Goal: Task Accomplishment & Management: Complete application form

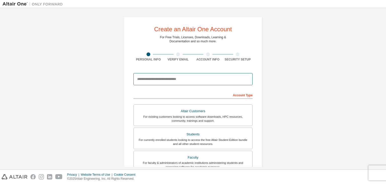
click at [172, 75] on input "email" at bounding box center [193, 79] width 119 height 12
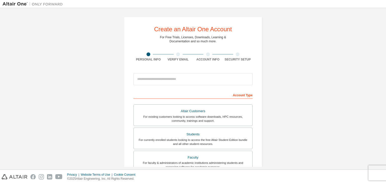
click at [280, 45] on div "Create an Altair One Account For Free Trials, Licenses, Downloads, Learning & D…" at bounding box center [193, 144] width 381 height 266
drag, startPoint x: 379, startPoint y: 1, endPoint x: 289, endPoint y: 23, distance: 92.5
click at [289, 23] on div "Create an Altair One Account For Free Trials, Licenses, Downloads, Learning & D…" at bounding box center [193, 144] width 381 height 266
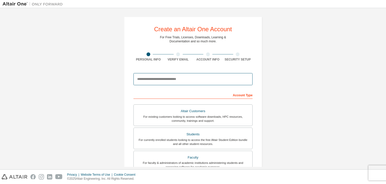
click at [167, 78] on input "email" at bounding box center [193, 79] width 119 height 12
paste input "**********"
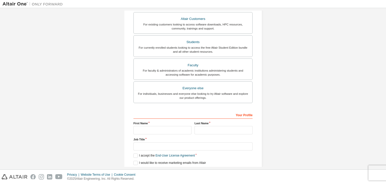
scroll to position [103, 0]
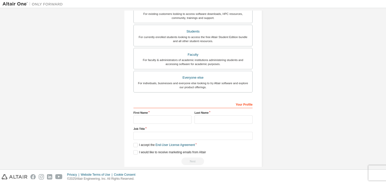
type input "**********"
click at [159, 119] on input "text" at bounding box center [163, 119] width 58 height 8
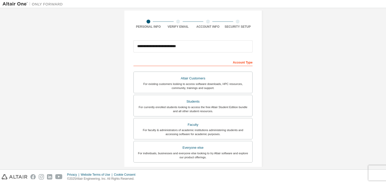
scroll to position [33, 0]
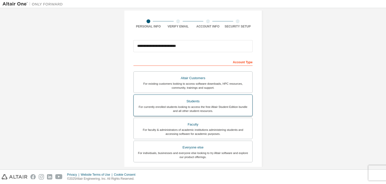
click at [199, 108] on div "For currently enrolled students looking to access the free Altair Student Editi…" at bounding box center [193, 109] width 113 height 8
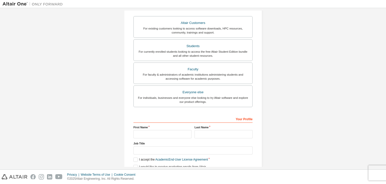
scroll to position [109, 0]
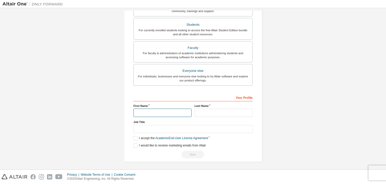
click at [164, 109] on input "text" at bounding box center [163, 112] width 58 height 8
type input "*********"
click at [198, 112] on input "text" at bounding box center [224, 112] width 58 height 8
type input "******"
click at [135, 139] on label "I accept the Academic End-User License Agreement" at bounding box center [171, 138] width 74 height 4
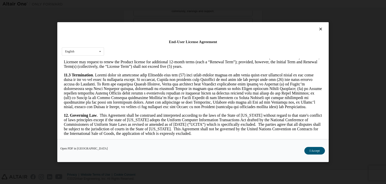
scroll to position [840, 0]
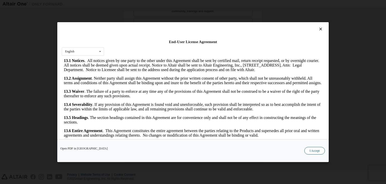
click at [319, 150] on button "I Accept" at bounding box center [315, 151] width 21 height 8
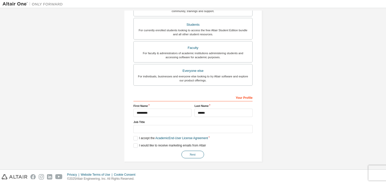
click at [188, 153] on button "Next" at bounding box center [193, 154] width 23 height 8
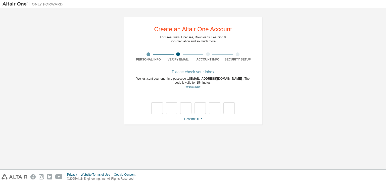
scroll to position [0, 0]
type input "*"
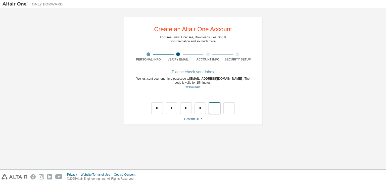
type input "*"
